Goal: Find specific page/section: Find specific page/section

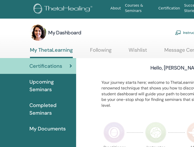
scroll to position [0, 8]
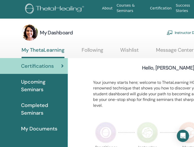
click at [179, 32] on link "Instructor Dashboard" at bounding box center [189, 32] width 44 height 11
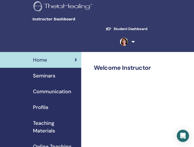
click at [48, 72] on span "Seminars" at bounding box center [44, 76] width 22 height 8
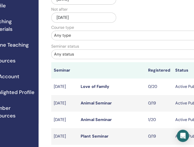
scroll to position [101, 54]
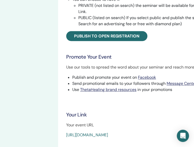
scroll to position [203, 56]
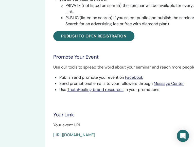
drag, startPoint x: 51, startPoint y: 99, endPoint x: 170, endPoint y: 100, distance: 119.2
copy link "[URL][DOMAIN_NAME]"
